Goal: Information Seeking & Learning: Learn about a topic

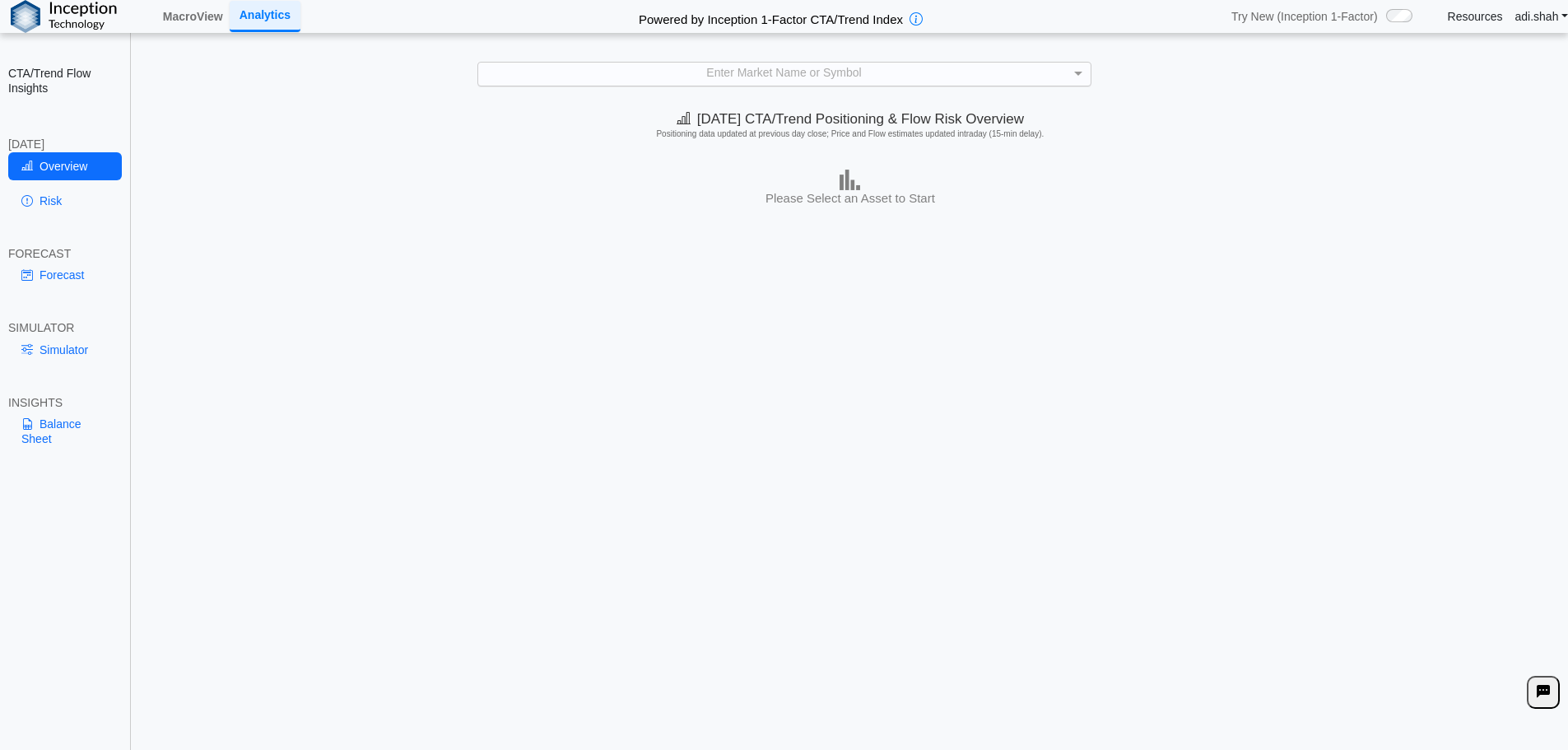
click at [748, 82] on div "Enter Market Name or Symbol" at bounding box center [784, 74] width 613 height 22
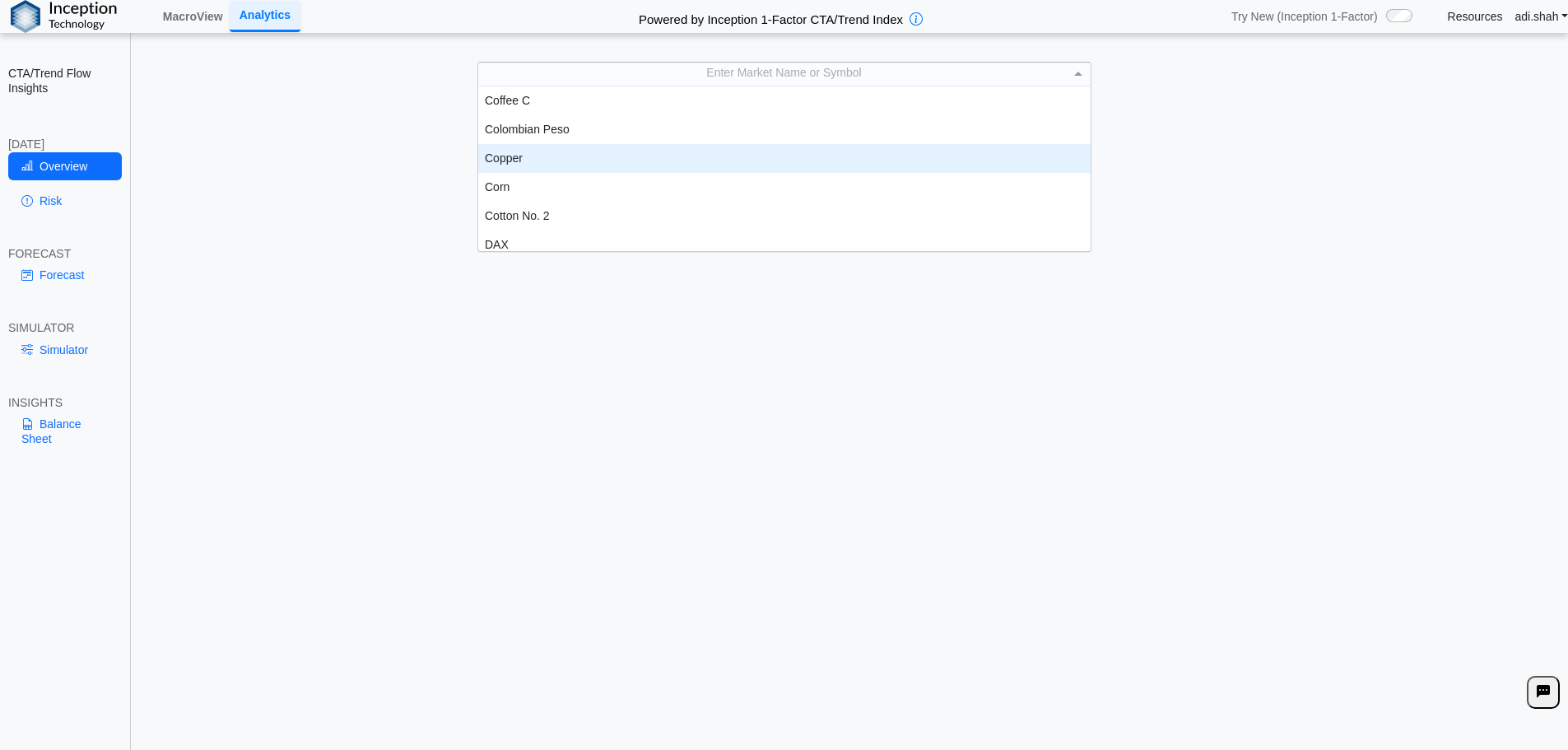
scroll to position [663, 0]
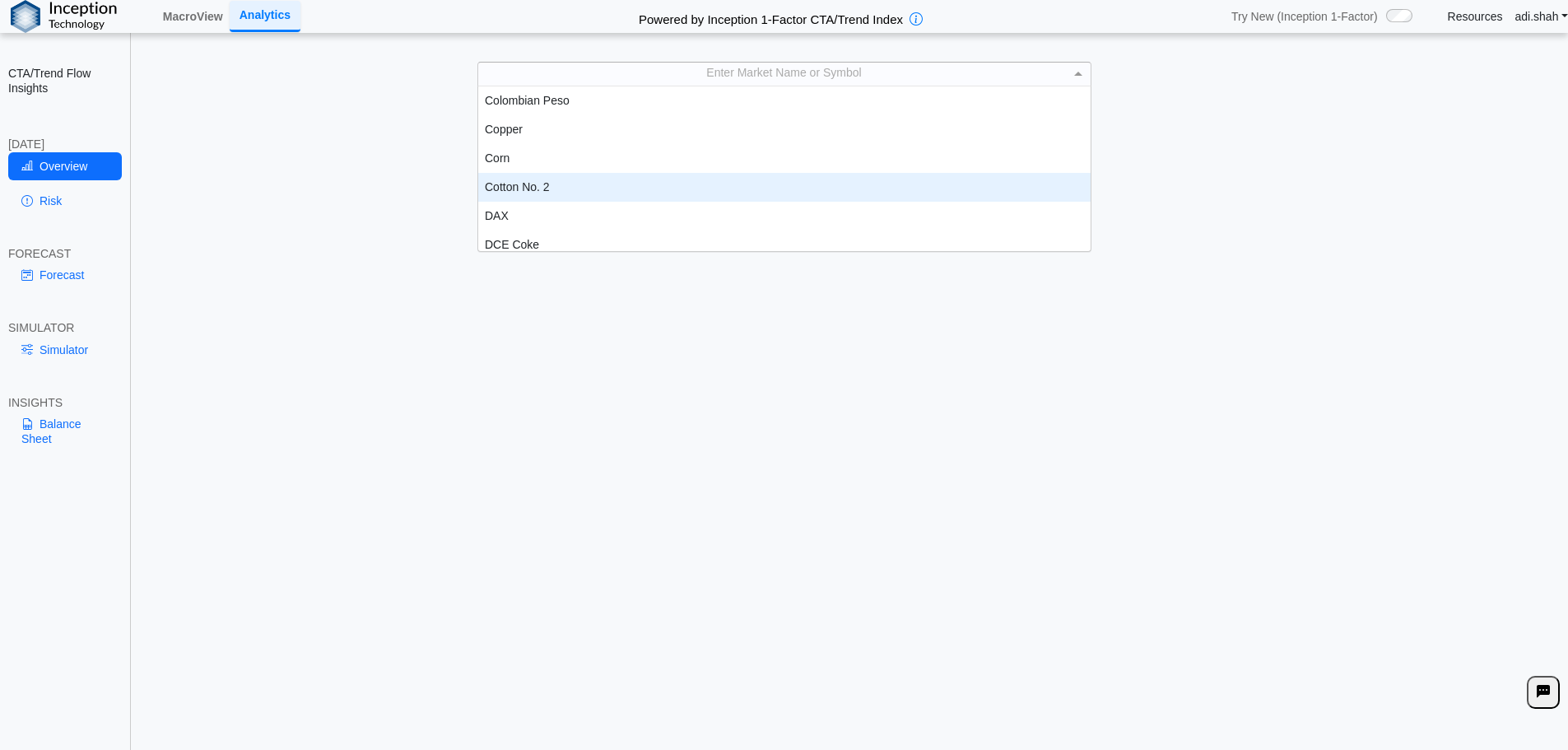
click at [567, 191] on div "Cotton No. 2" at bounding box center [784, 187] width 613 height 29
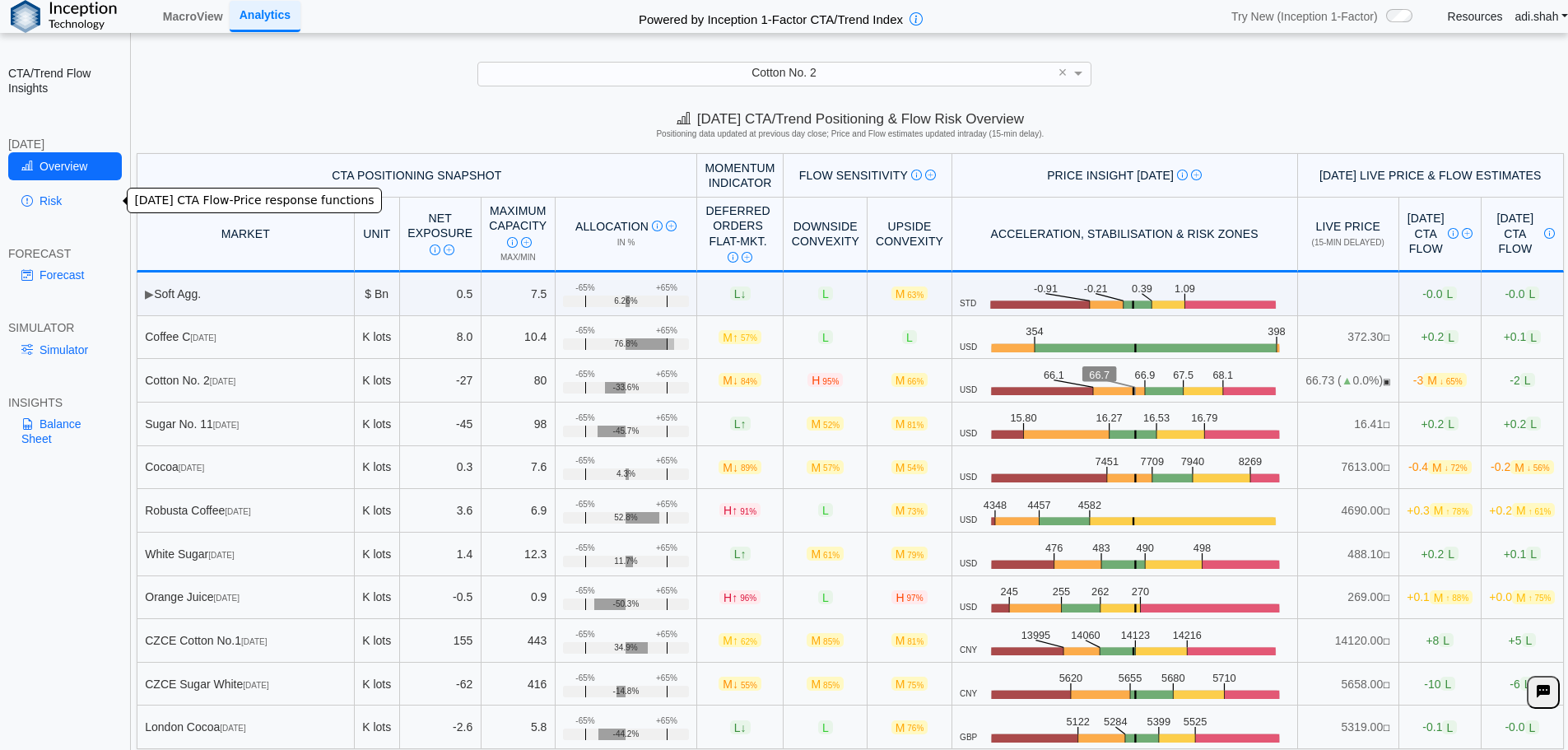
click at [56, 199] on link "Risk" at bounding box center [65, 201] width 113 height 28
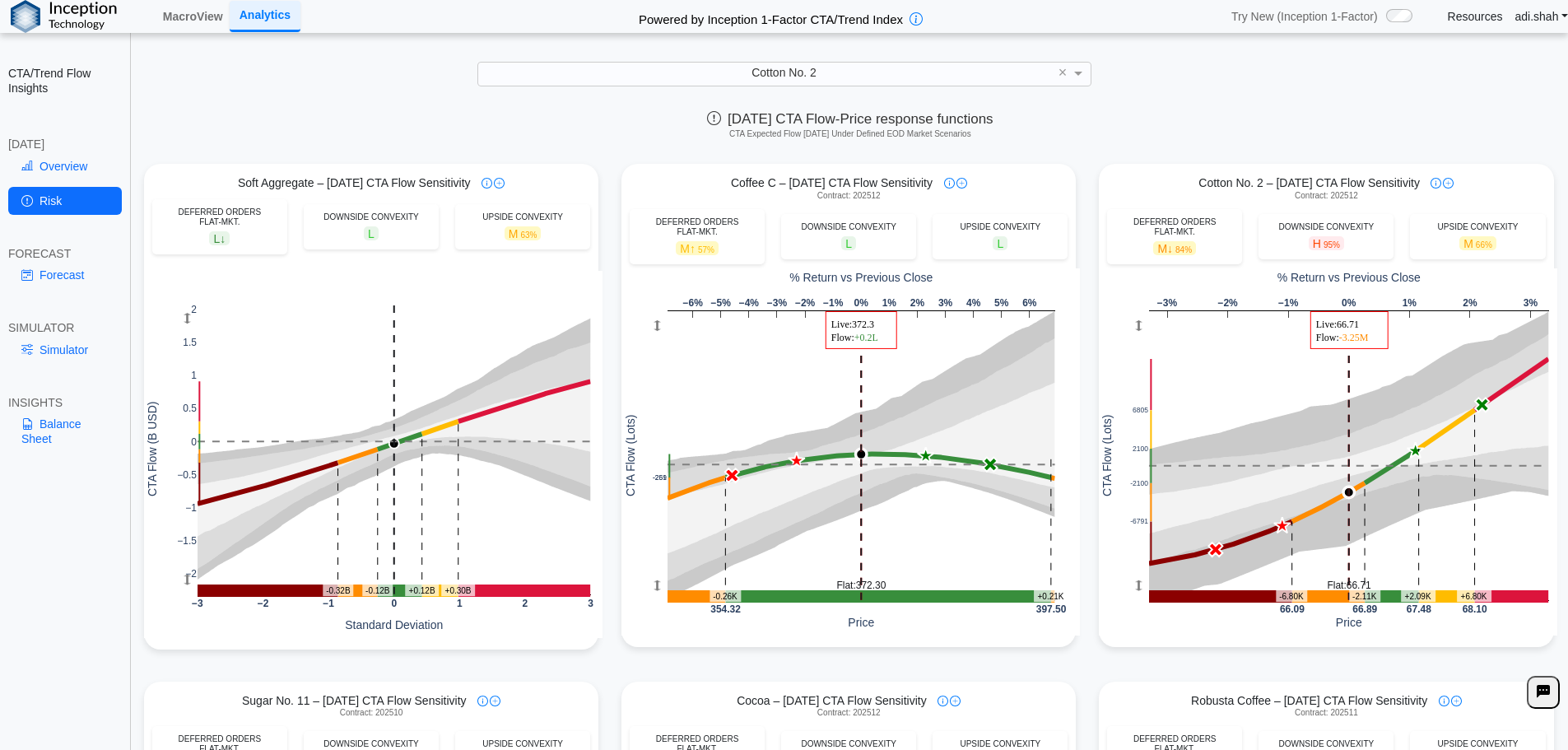
click at [1259, 128] on div "[DATE] CTA Flow-Price response functions CTA Expected Flow [DATE] Under Defined…" at bounding box center [850, 128] width 1436 height 50
click at [1224, 113] on div "[DATE] CTA Flow-Price response functions CTA Expected Flow [DATE] Under Defined…" at bounding box center [850, 128] width 1436 height 50
click at [99, 274] on link "Forecast" at bounding box center [65, 274] width 113 height 28
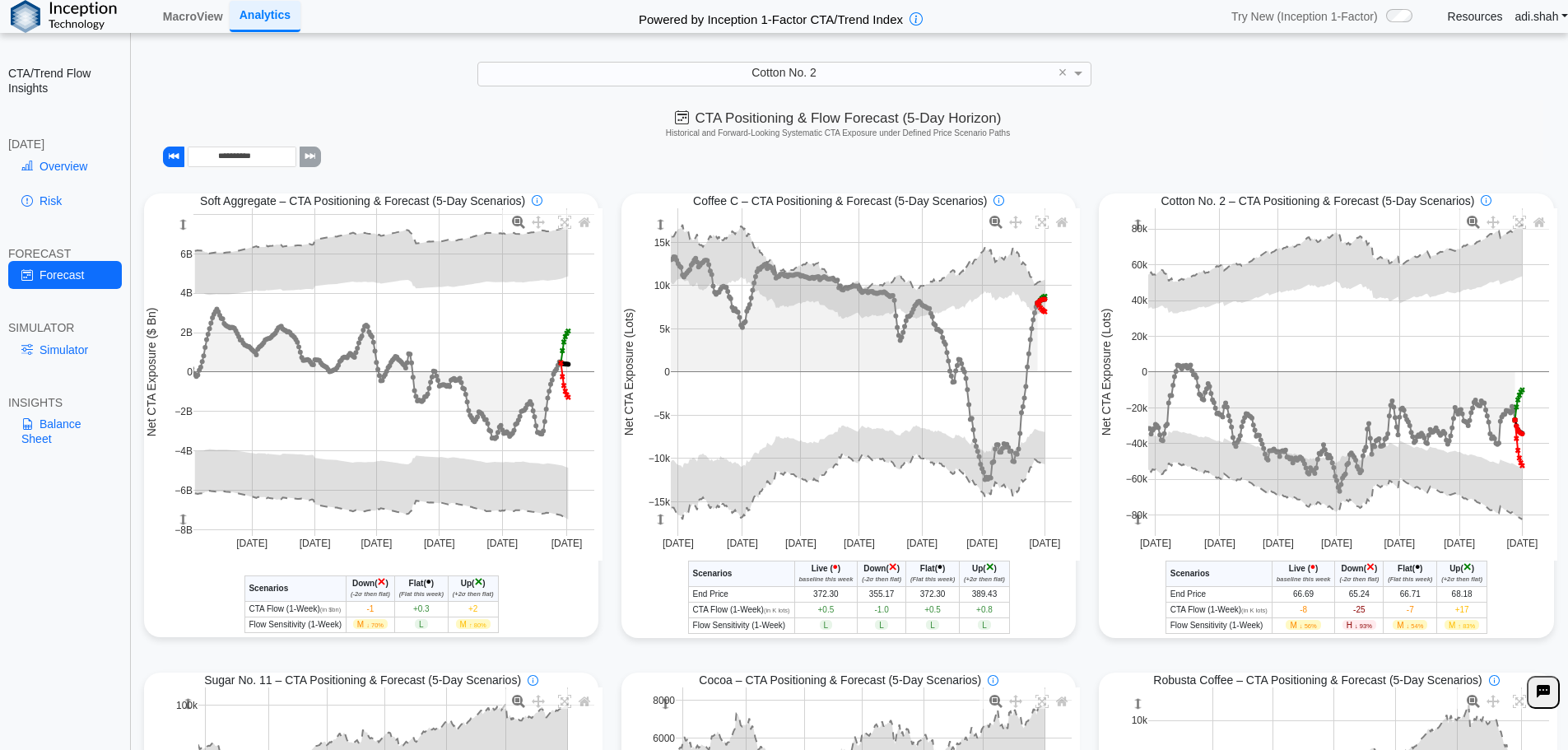
click at [1568, 519] on html "**********" at bounding box center [784, 388] width 1568 height 775
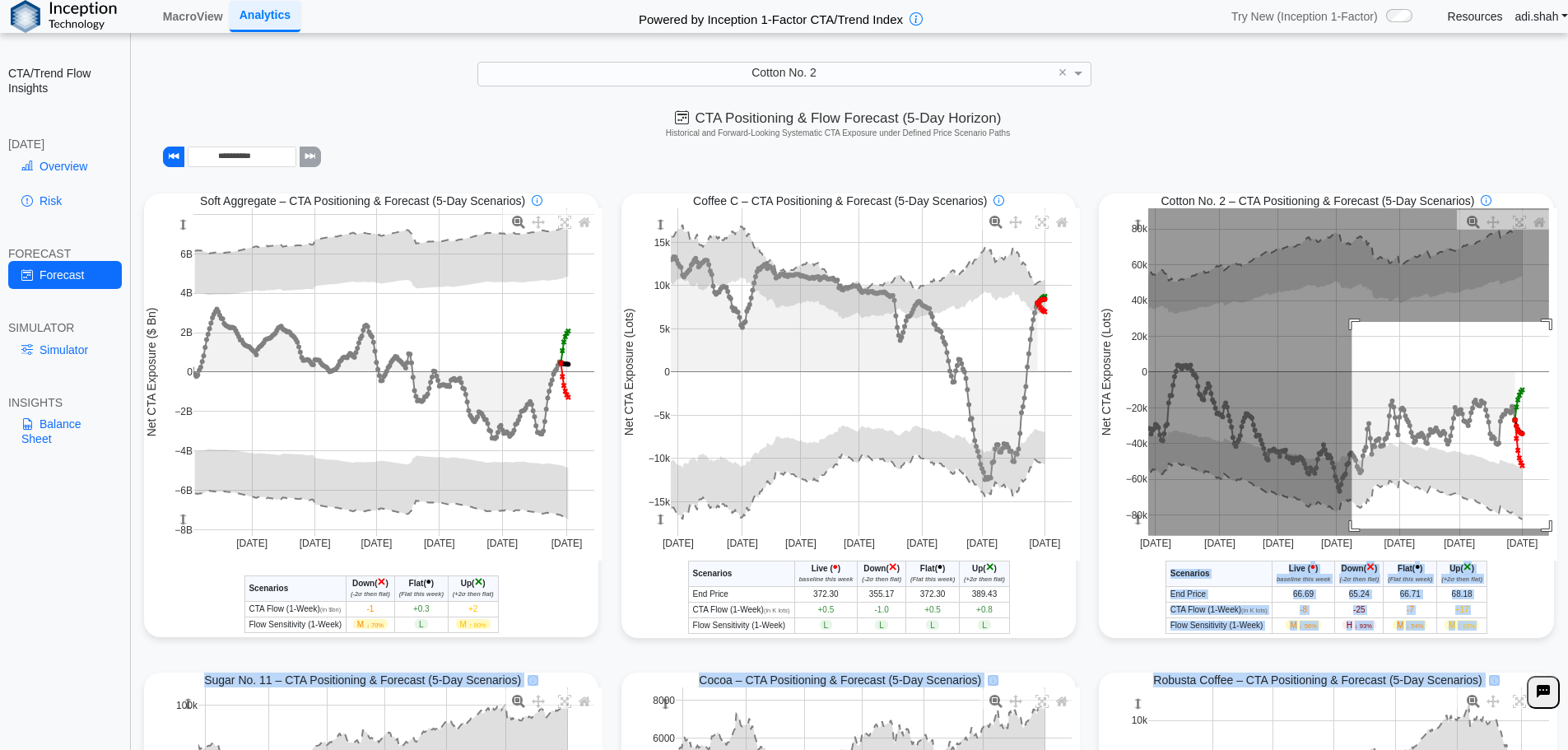
drag, startPoint x: 1344, startPoint y: 324, endPoint x: 1546, endPoint y: 536, distance: 292.8
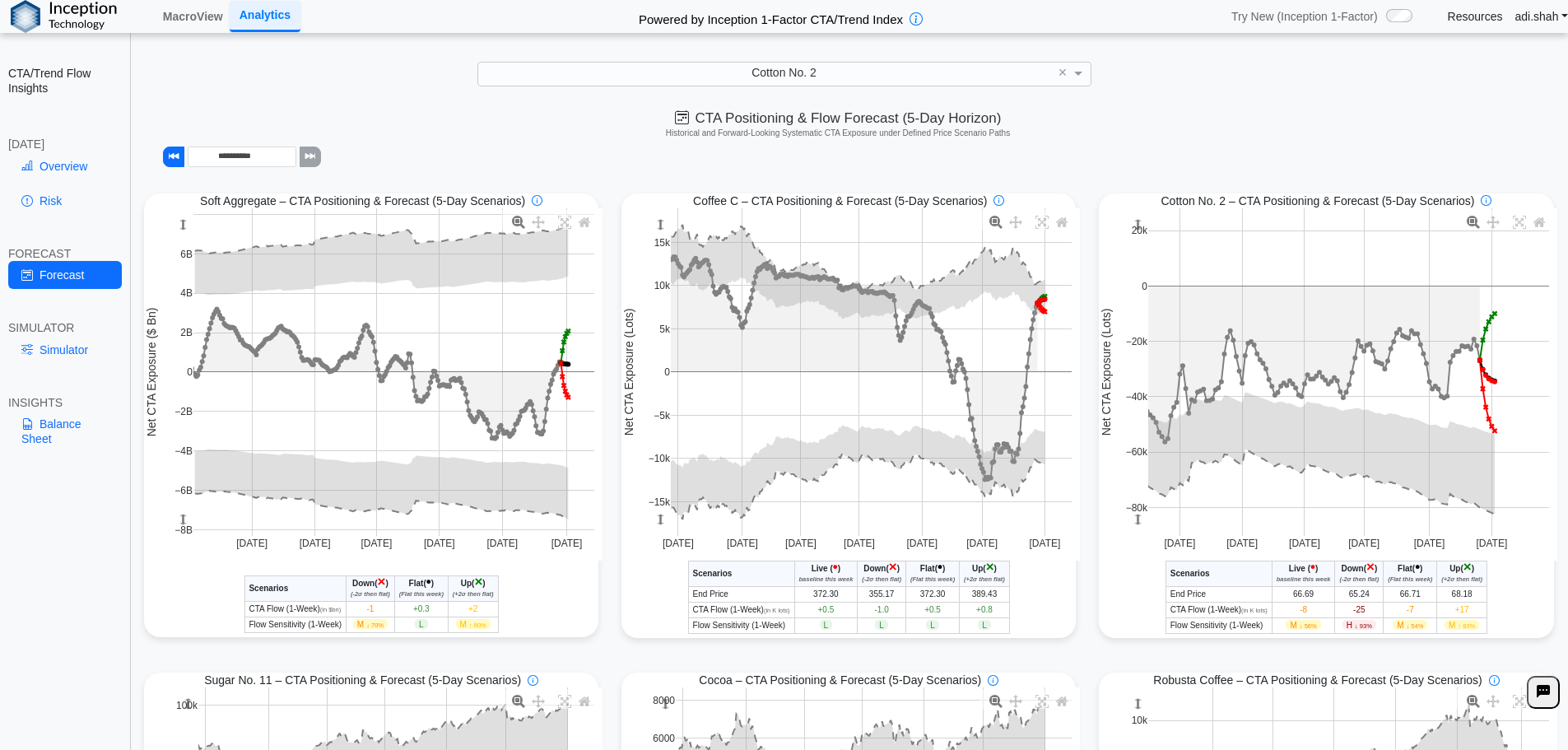
click at [551, 149] on div "**********" at bounding box center [838, 136] width 1412 height 70
click at [85, 187] on link "Risk" at bounding box center [65, 201] width 113 height 28
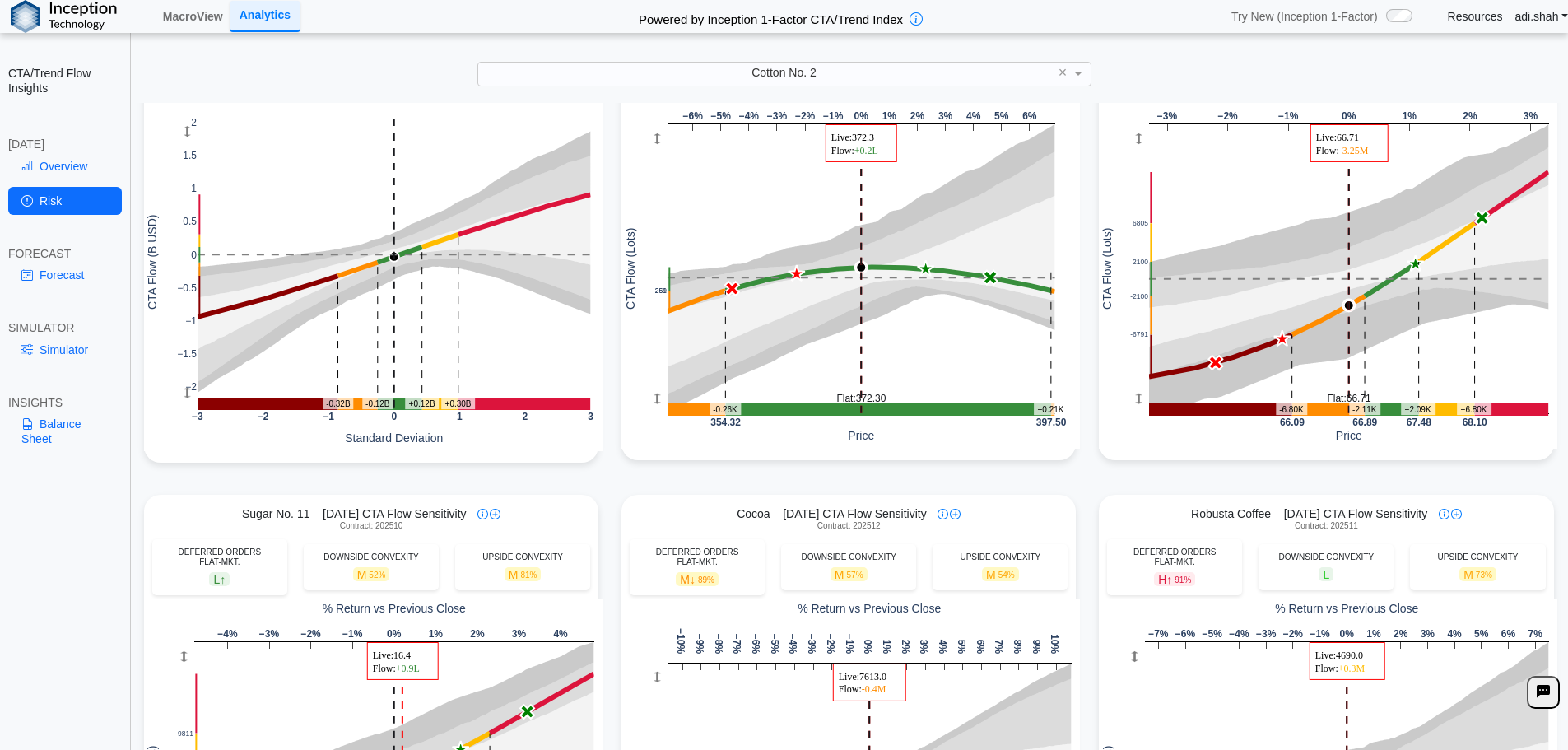
scroll to position [0, 0]
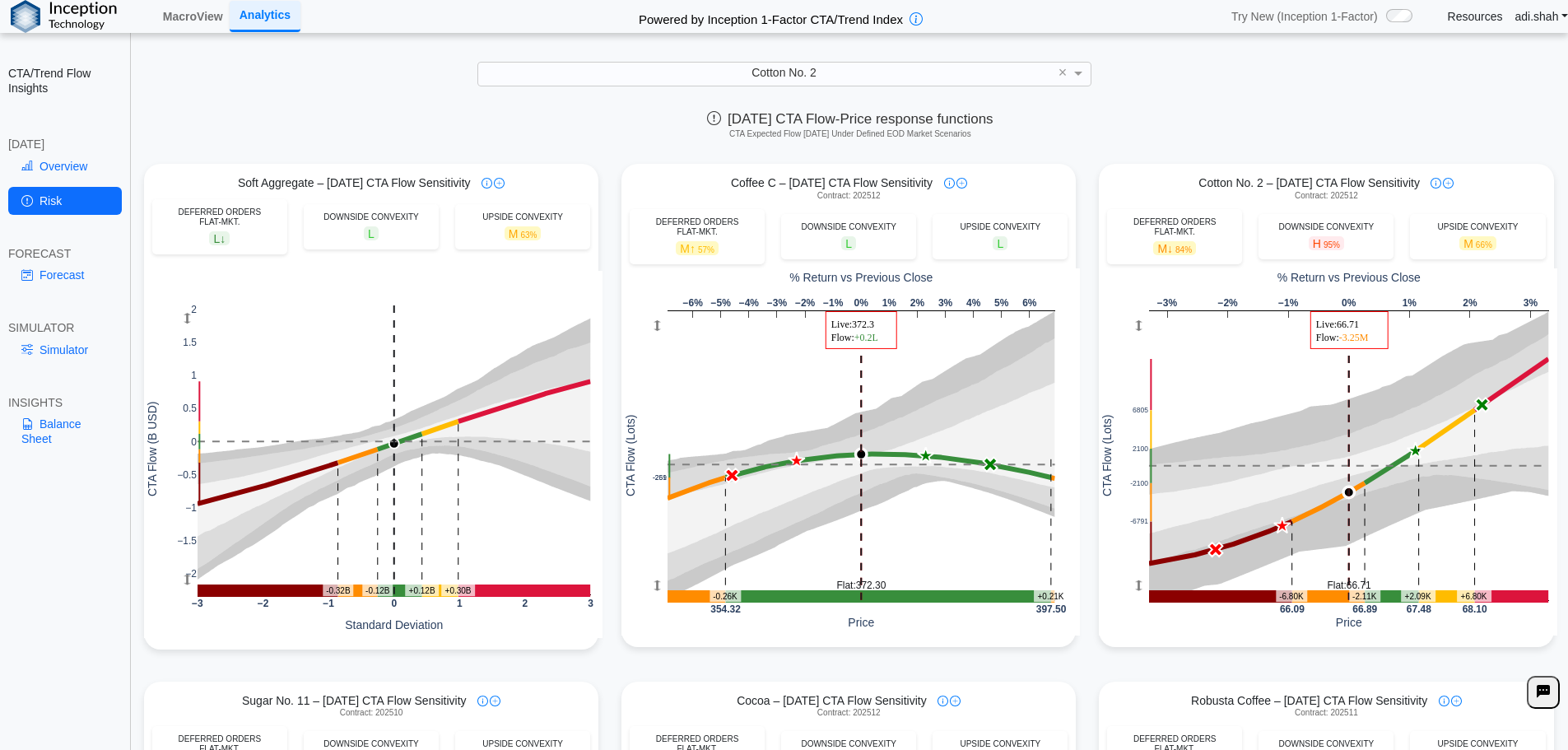
click at [639, 119] on div "[DATE] CTA Flow-Price response functions CTA Expected Flow [DATE] Under Defined…" at bounding box center [850, 128] width 1436 height 50
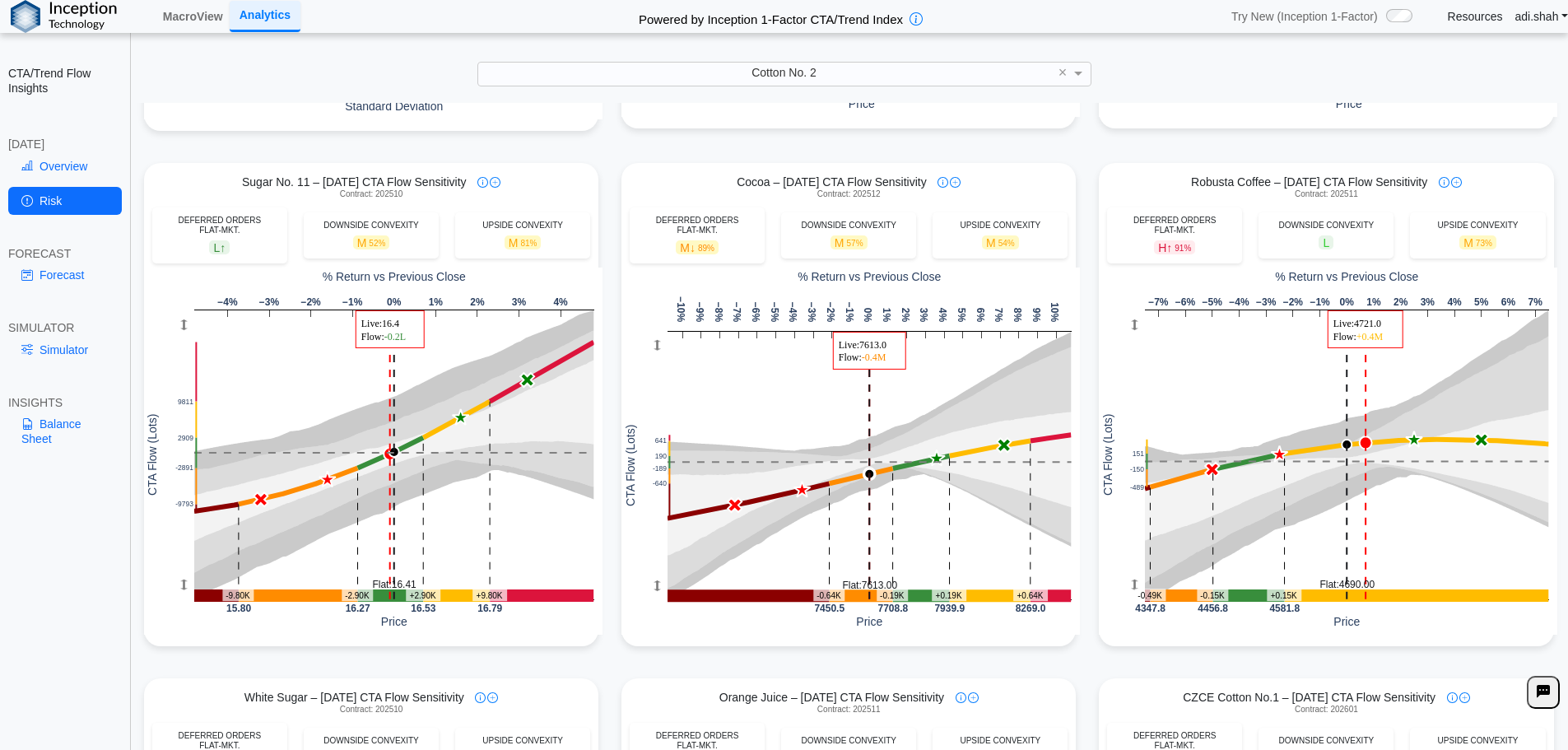
scroll to position [494, 0]
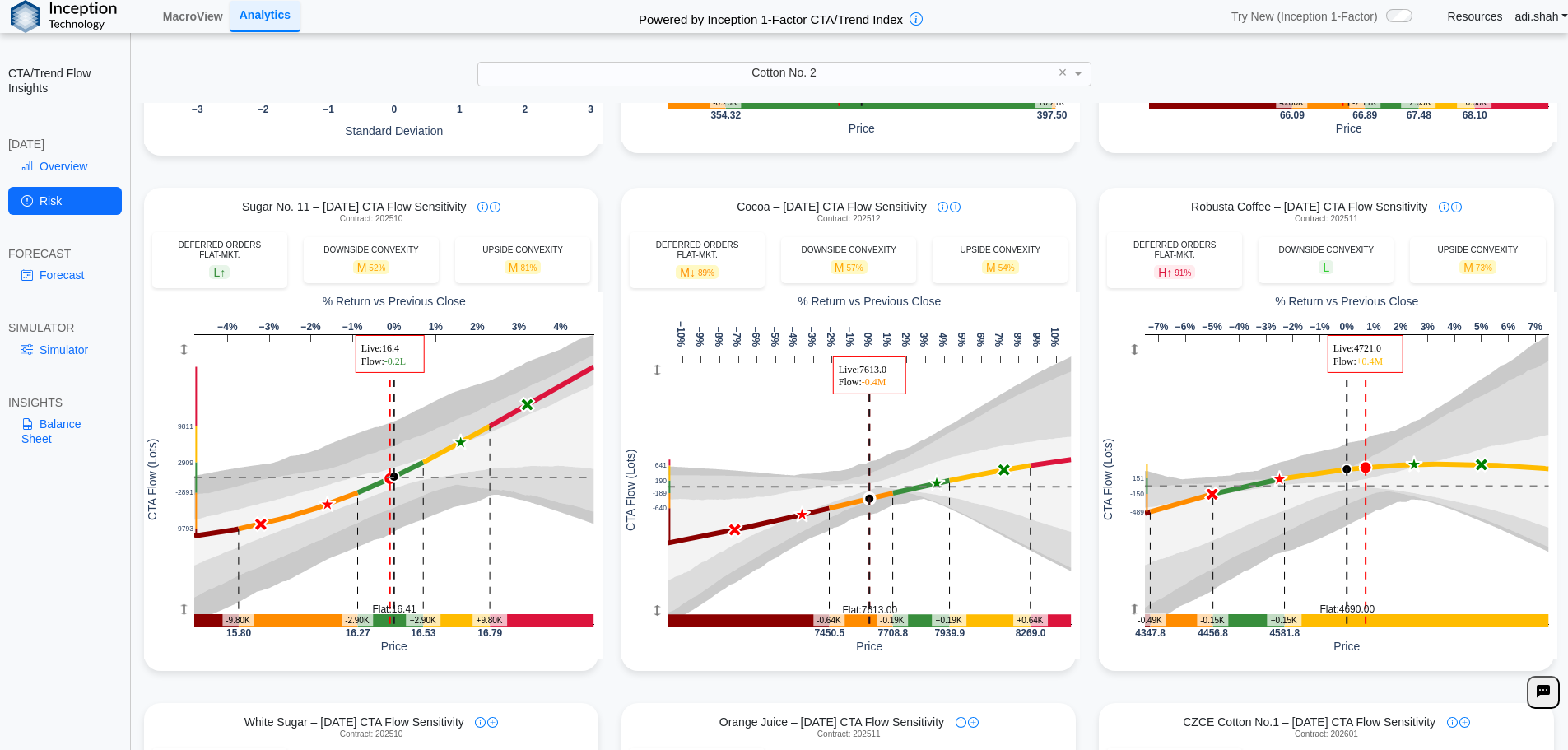
click at [1112, 182] on div "Soft Aggregate – [DATE] CTA Flow Sensitivity DEFERRED ORDERS FLAT-MKT. L ↓ DOWN…" at bounding box center [848, 692] width 1433 height 2062
click at [1026, 58] on div "**********" at bounding box center [784, 388] width 1568 height 775
